Goal: Navigation & Orientation: Find specific page/section

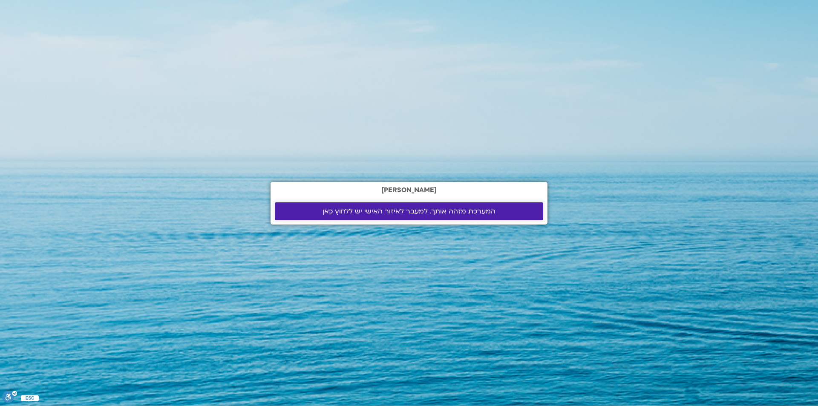
click at [349, 213] on span "המערכת מזהה אותך. למעבר לאיזור האישי יש ללחוץ כאן" at bounding box center [409, 211] width 173 height 8
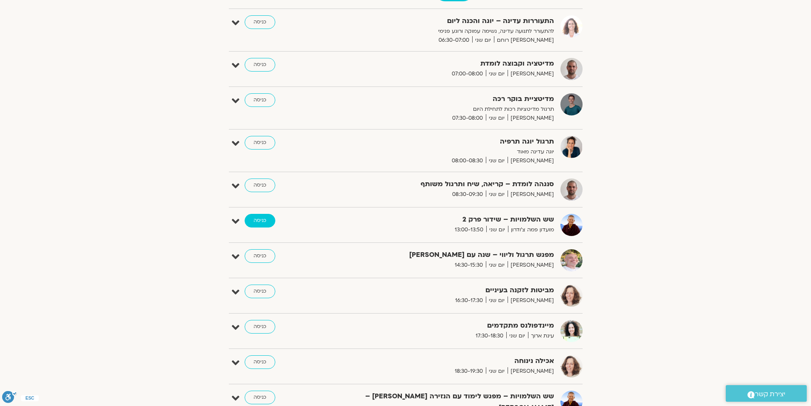
click at [264, 222] on link "כניסה" at bounding box center [260, 221] width 31 height 14
